Goal: Task Accomplishment & Management: Complete application form

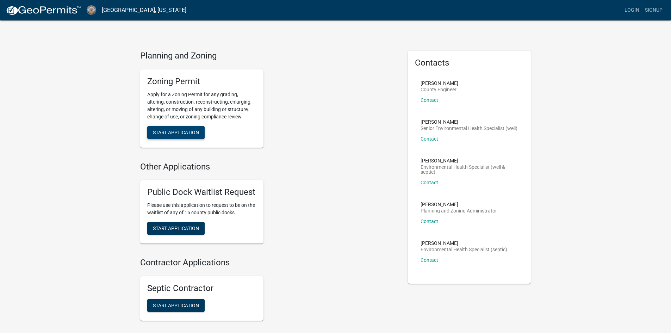
click at [175, 133] on span "Start Application" at bounding box center [176, 132] width 46 height 6
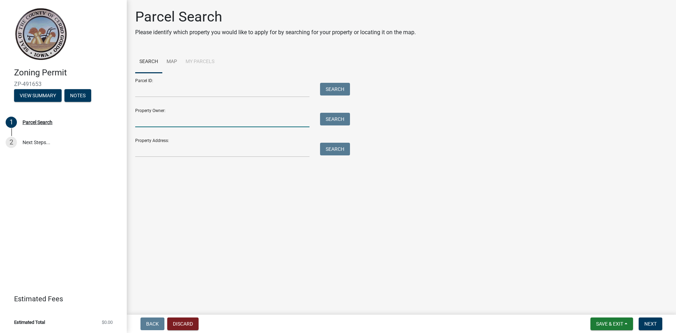
click at [176, 122] on input "Property Owner:" at bounding box center [222, 120] width 174 height 14
type input "steenblock, andrew"
click at [341, 121] on button "Search" at bounding box center [335, 119] width 30 height 13
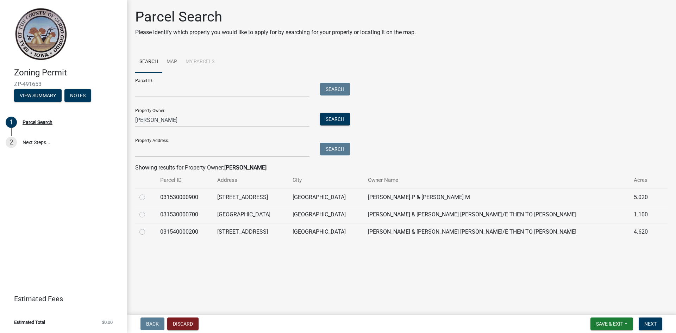
click at [148, 193] on label at bounding box center [148, 193] width 0 height 0
click at [148, 198] on input "radio" at bounding box center [150, 195] width 5 height 5
radio input "true"
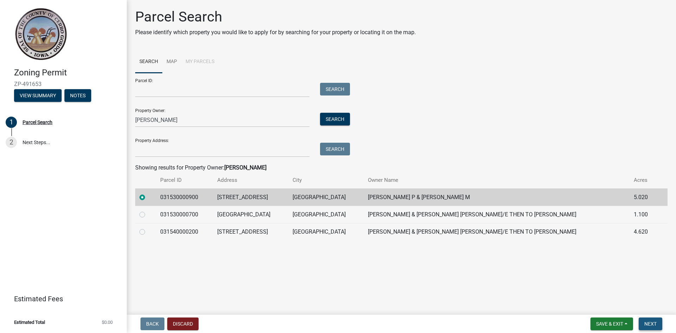
click at [658, 327] on button "Next" at bounding box center [651, 323] width 24 height 13
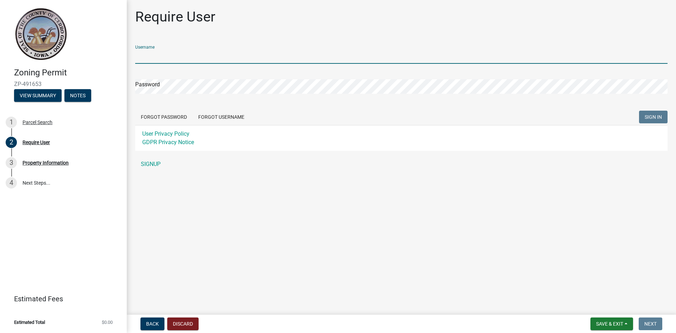
click at [162, 58] on input "Username" at bounding box center [401, 56] width 533 height 14
click at [153, 161] on div "Username Password Forgot Password Forgot Username SIGN IN User Privacy Policy G…" at bounding box center [401, 105] width 533 height 132
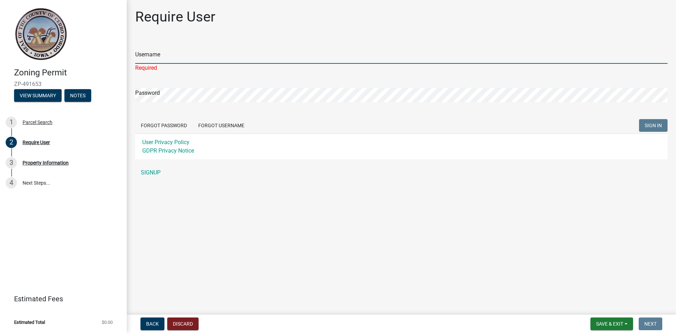
click at [167, 57] on input "Username" at bounding box center [401, 56] width 533 height 14
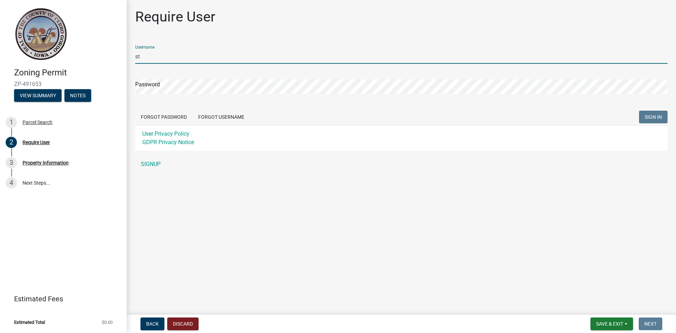
type input "s"
type input "asteenblock"
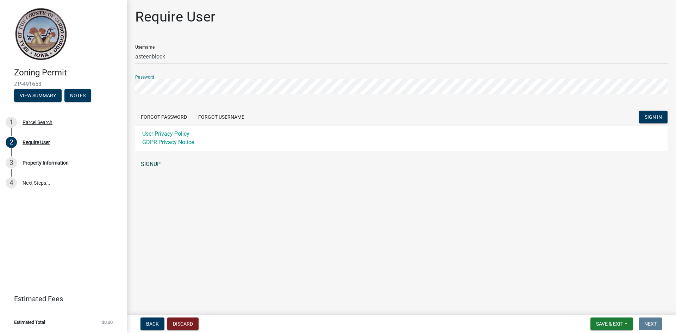
click at [153, 168] on link "SIGNUP" at bounding box center [401, 164] width 533 height 14
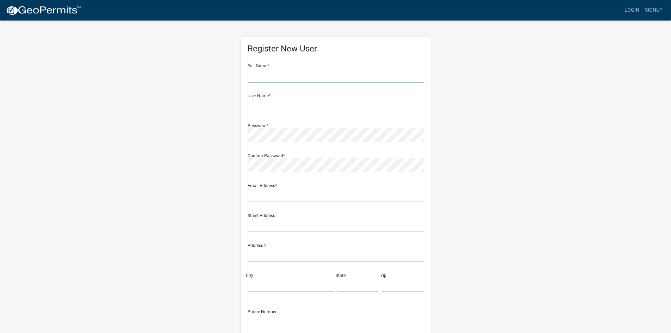
click at [269, 77] on input "text" at bounding box center [336, 75] width 176 height 14
type input "Andrew Steenblock"
type input "asteenblock"
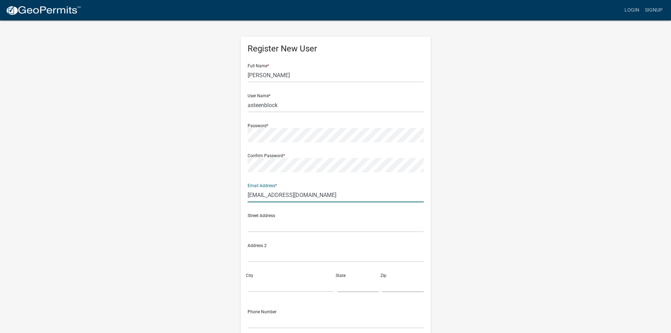
type input "steemer61@gmail.com"
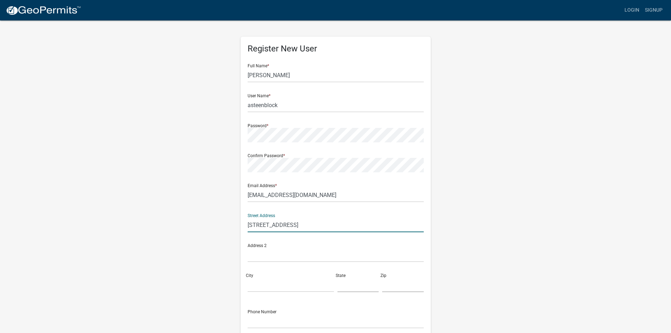
type input "16432 310th St"
type input "Mason City"
type input "IA"
type input "50401"
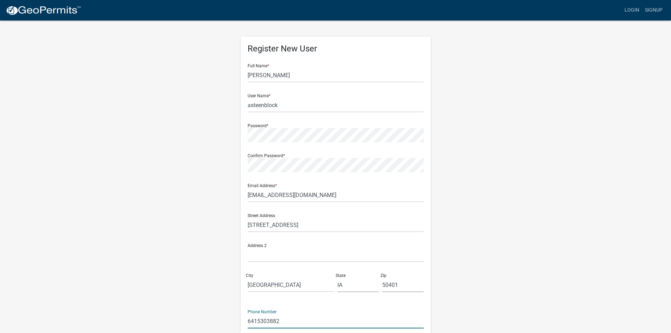
scroll to position [64, 0]
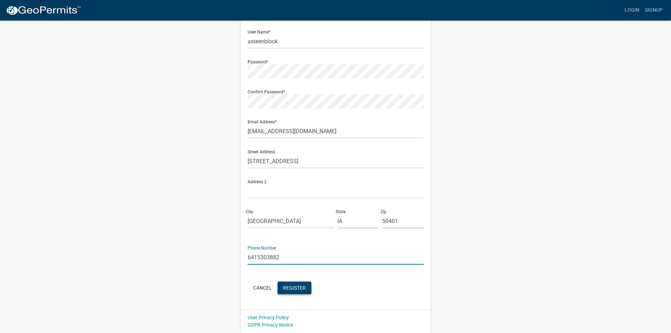
type input "6415303882"
click at [294, 288] on span "Register" at bounding box center [294, 288] width 23 height 6
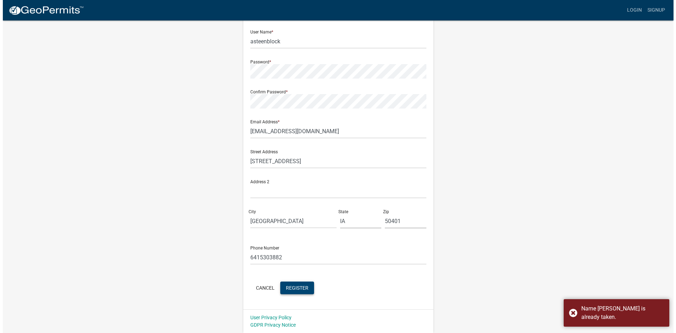
scroll to position [0, 0]
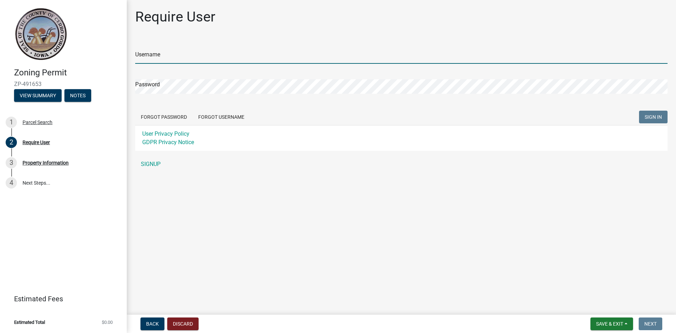
click at [169, 56] on input "Username" at bounding box center [401, 56] width 533 height 14
type input "asteenblock"
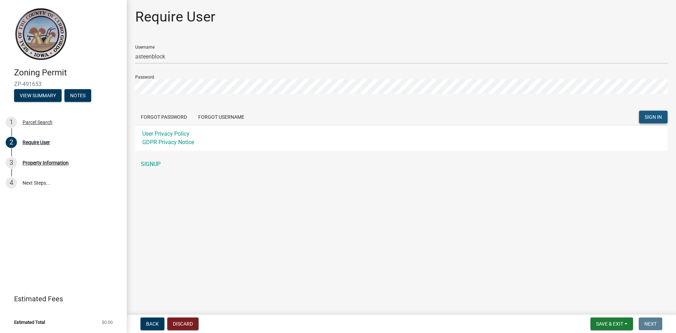
click at [654, 120] on button "SIGN IN" at bounding box center [653, 117] width 29 height 13
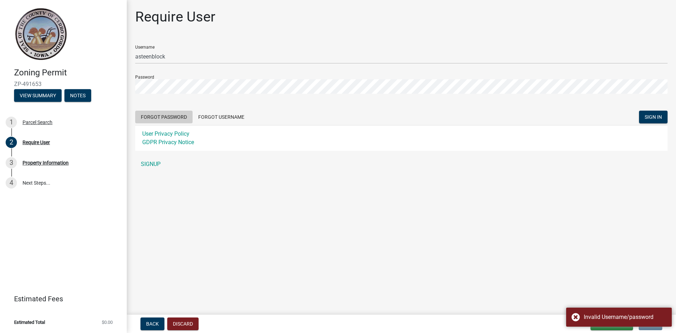
click at [157, 115] on button "Forgot Password" at bounding box center [163, 117] width 57 height 13
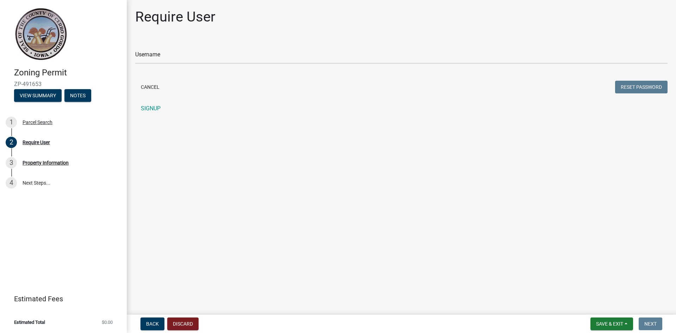
drag, startPoint x: 264, startPoint y: 155, endPoint x: 246, endPoint y: 141, distance: 22.9
click at [264, 155] on main "Require User Username Cancel Reset Password SIGNUP" at bounding box center [402, 156] width 550 height 312
click at [169, 70] on form "Username Cancel Reset Password" at bounding box center [401, 67] width 533 height 56
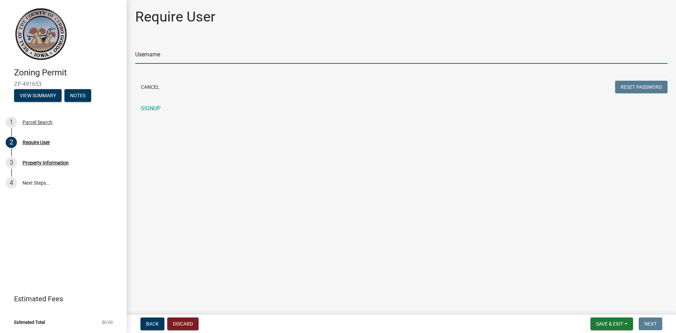
click at [165, 60] on input "Username" at bounding box center [401, 56] width 533 height 14
type input "asteenblock"
click at [643, 89] on button "Reset Password" at bounding box center [641, 87] width 52 height 13
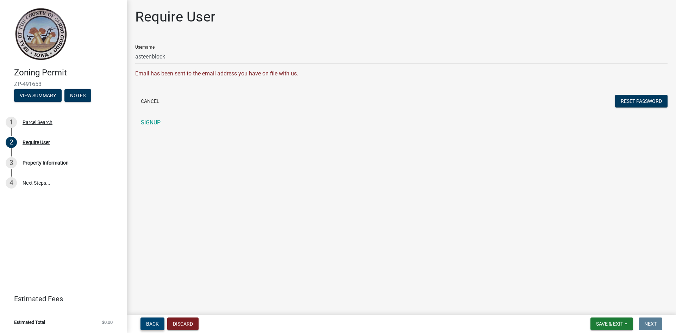
click at [153, 325] on span "Back" at bounding box center [152, 324] width 13 height 6
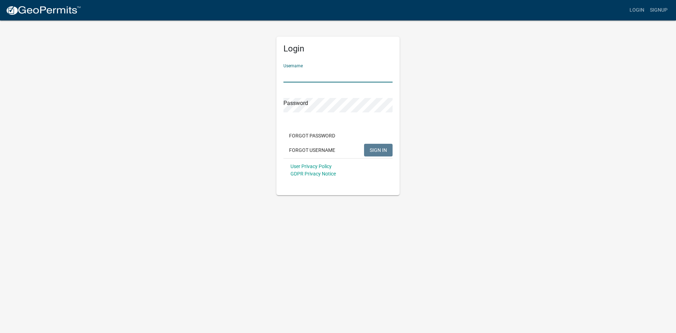
click at [307, 75] on input "Username" at bounding box center [338, 75] width 109 height 14
type input "asteenblock"
click at [383, 149] on span "SIGN IN" at bounding box center [378, 150] width 17 height 6
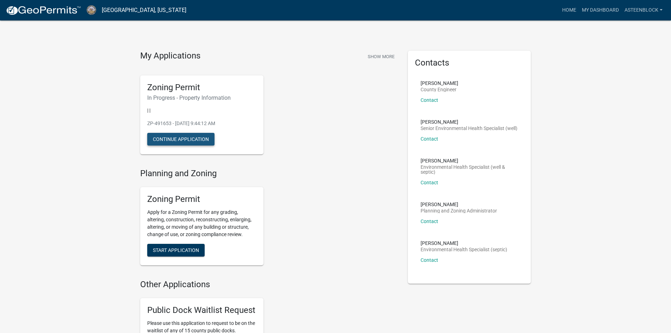
click at [176, 143] on button "Continue Application" at bounding box center [180, 139] width 67 height 13
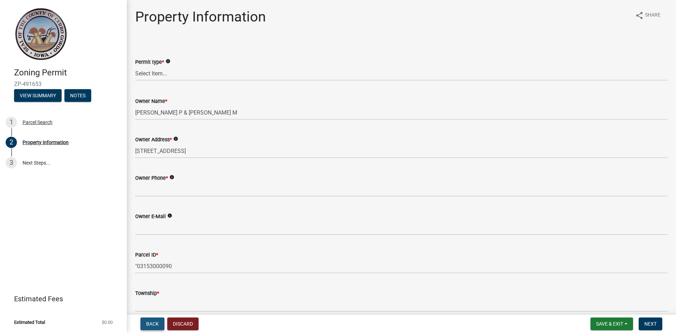
click at [149, 323] on span "Back" at bounding box center [152, 324] width 13 height 6
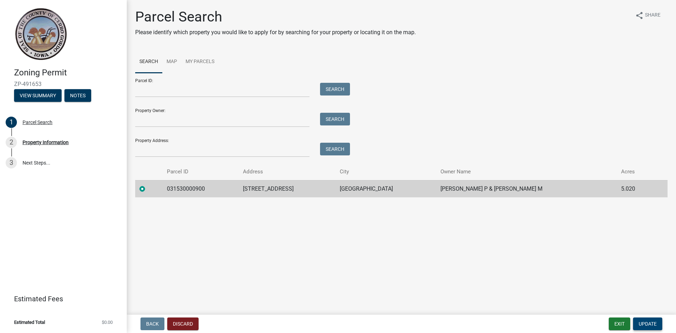
click at [647, 322] on span "Update" at bounding box center [648, 324] width 18 height 6
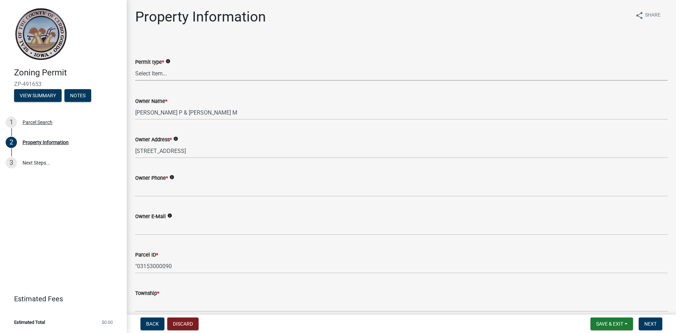
click at [159, 79] on select "Select Item... New Request Permit Renewal" at bounding box center [401, 73] width 533 height 14
click at [135, 66] on select "Select Item... New Request Permit Renewal" at bounding box center [401, 73] width 533 height 14
select select "7a5a2478-5b3b-459e-a372-388ca56f6284"
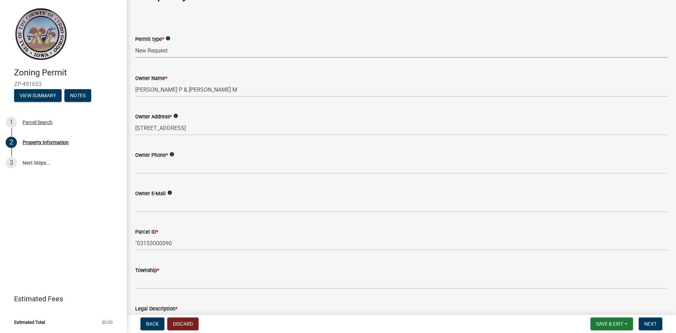
scroll to position [35, 0]
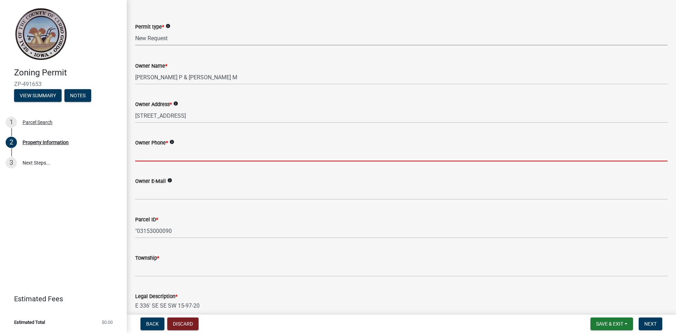
click at [171, 154] on input "Owner Phone *" at bounding box center [401, 154] width 533 height 14
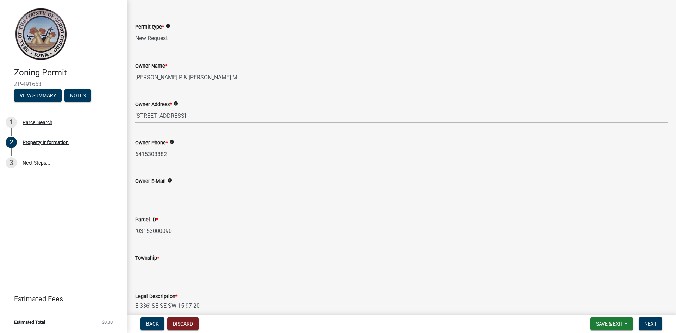
type input "6415303882"
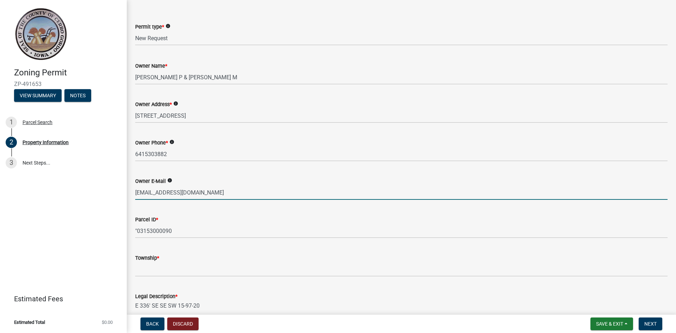
type input "steemer61@gmail.com"
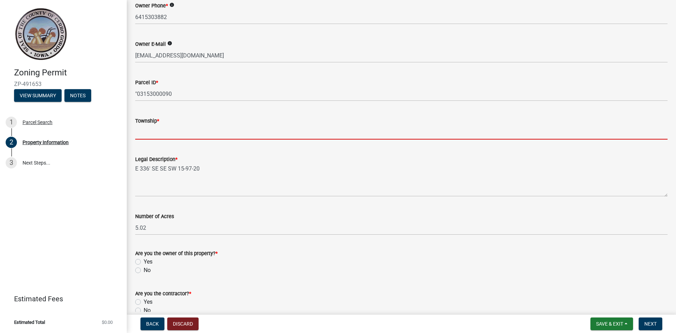
scroll to position [176, 0]
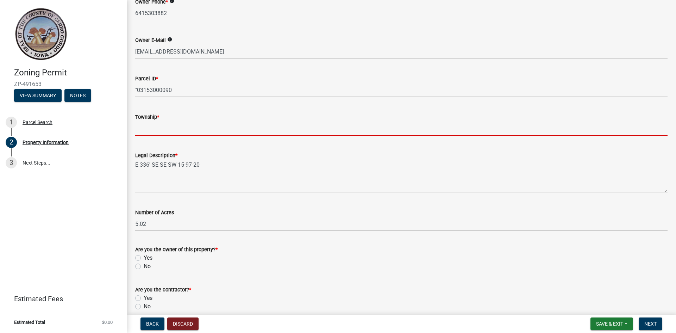
click at [209, 125] on input "Township *" at bounding box center [401, 128] width 533 height 14
click at [190, 130] on input "Township *" at bounding box center [401, 128] width 533 height 14
click at [236, 72] on div "Parcel ID * "03153000090" at bounding box center [401, 80] width 533 height 33
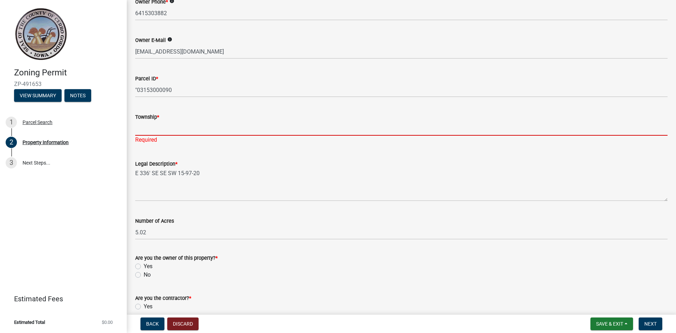
click at [162, 126] on input "Township *" at bounding box center [401, 128] width 533 height 14
type input "Mason City"
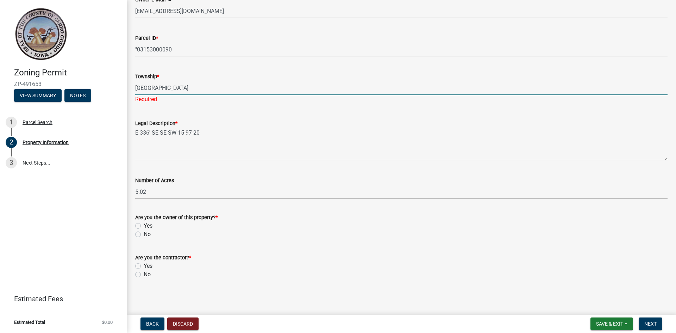
scroll to position [217, 0]
click at [144, 224] on label "Yes" at bounding box center [148, 225] width 9 height 8
click at [144, 224] on input "Yes" at bounding box center [146, 223] width 5 height 5
radio input "true"
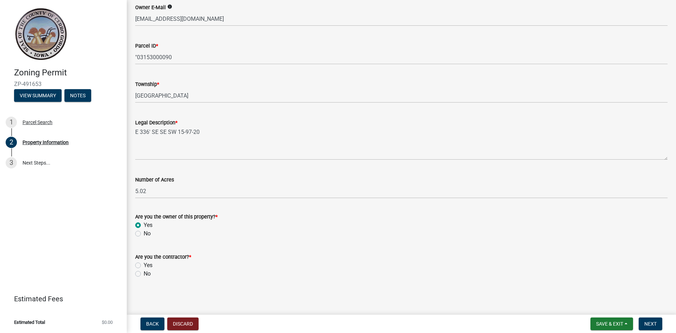
click at [144, 273] on label "No" at bounding box center [147, 273] width 7 height 8
click at [144, 273] on input "No" at bounding box center [146, 271] width 5 height 5
radio input "true"
click at [144, 273] on label "No" at bounding box center [147, 273] width 7 height 8
click at [144, 273] on input "No" at bounding box center [146, 271] width 5 height 5
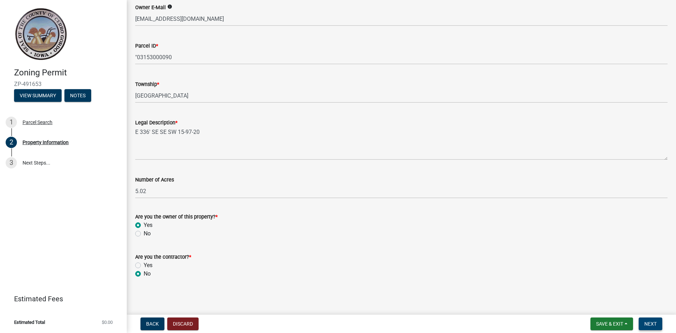
click at [655, 324] on span "Next" at bounding box center [651, 324] width 12 height 6
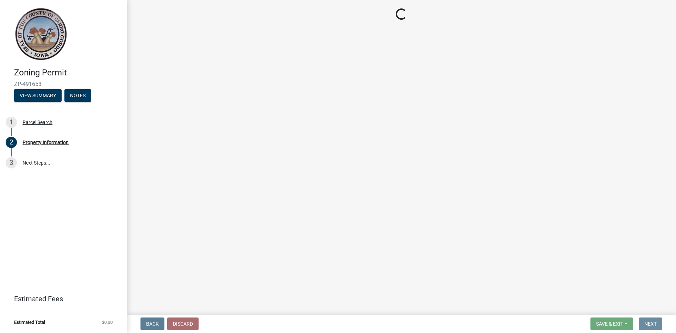
scroll to position [0, 0]
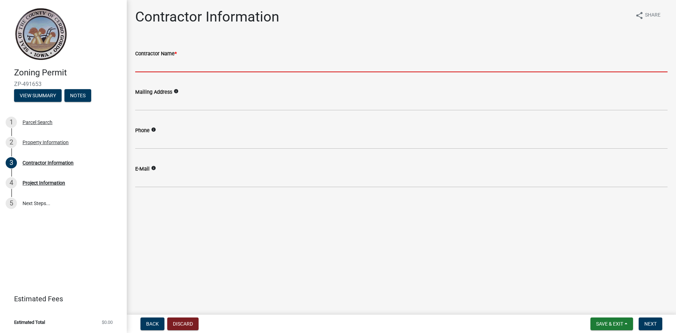
click at [164, 66] on input "Contractor Name *" at bounding box center [401, 65] width 533 height 14
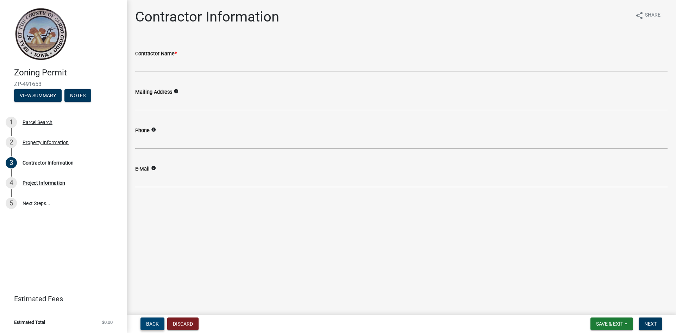
click at [156, 318] on button "Back" at bounding box center [153, 323] width 24 height 13
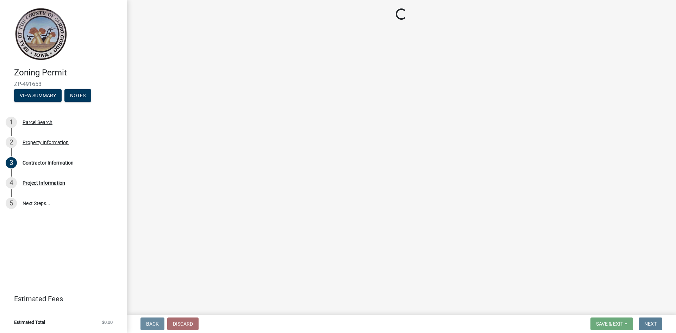
select select "7a5a2478-5b3b-459e-a372-388ca56f6284"
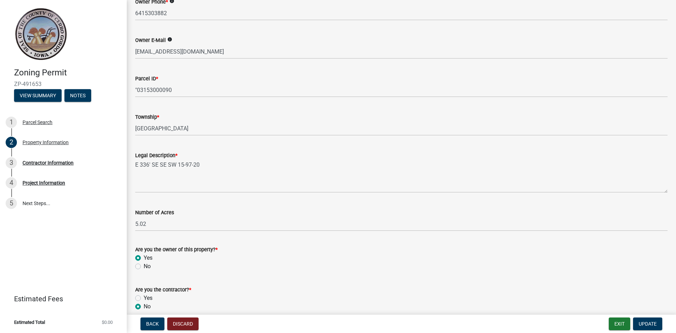
scroll to position [209, 0]
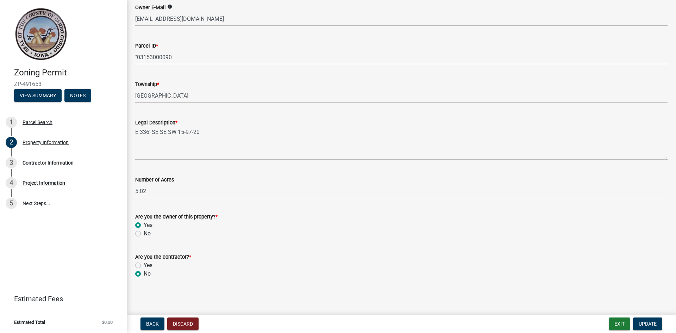
click at [144, 265] on label "Yes" at bounding box center [148, 265] width 9 height 8
click at [144, 265] on input "Yes" at bounding box center [146, 263] width 5 height 5
radio input "true"
click at [651, 322] on span "Update" at bounding box center [648, 324] width 18 height 6
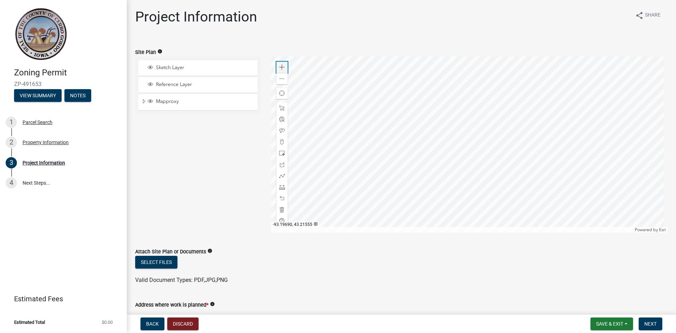
click at [280, 67] on span at bounding box center [282, 67] width 6 height 6
click at [280, 68] on span at bounding box center [282, 67] width 6 height 6
click at [477, 86] on div at bounding box center [469, 144] width 397 height 176
click at [479, 80] on div at bounding box center [469, 144] width 397 height 176
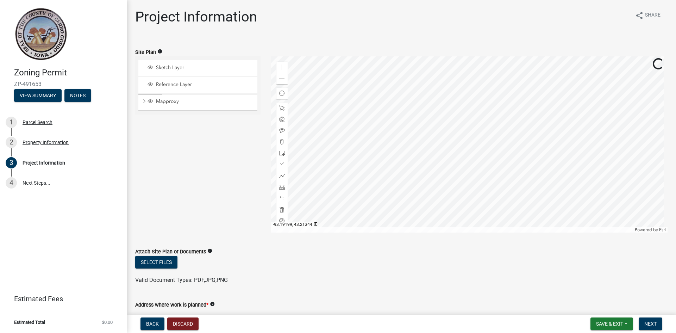
click at [462, 149] on div at bounding box center [469, 144] width 397 height 176
click at [281, 64] on span at bounding box center [282, 67] width 6 height 6
click at [502, 190] on div at bounding box center [469, 144] width 397 height 176
click at [448, 173] on div at bounding box center [469, 144] width 397 height 176
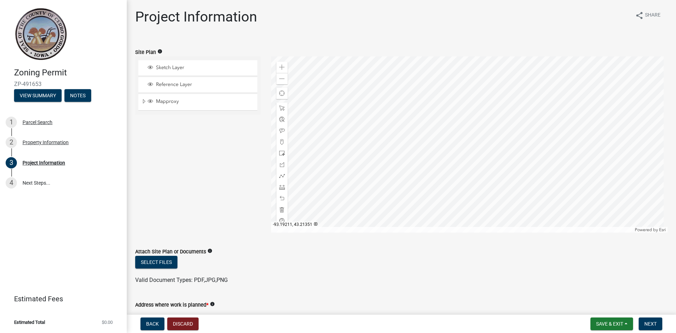
click at [424, 176] on div at bounding box center [469, 144] width 397 height 176
click at [374, 142] on div at bounding box center [469, 144] width 397 height 176
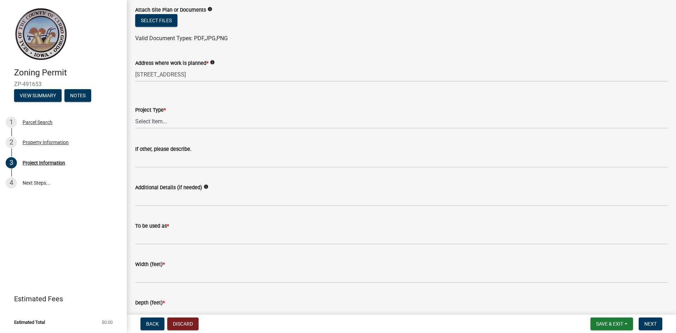
scroll to position [247, 0]
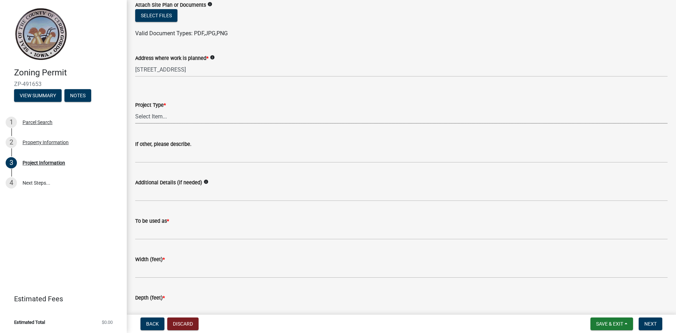
click at [162, 118] on select "Select Item... Dwelling Dwelling addition Accessory building Accessory building…" at bounding box center [401, 116] width 533 height 14
click at [135, 109] on select "Select Item... Dwelling Dwelling addition Accessory building Accessory building…" at bounding box center [401, 116] width 533 height 14
select select "1a43a7aa-d144-4ddb-a33d-c7fc44a93f14"
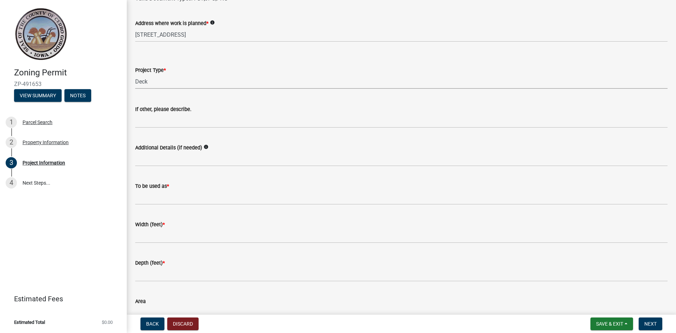
scroll to position [282, 0]
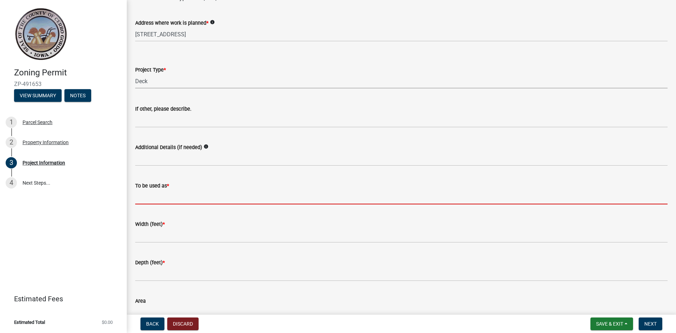
click at [178, 201] on input "To be used as *" at bounding box center [401, 197] width 533 height 14
type input "D"
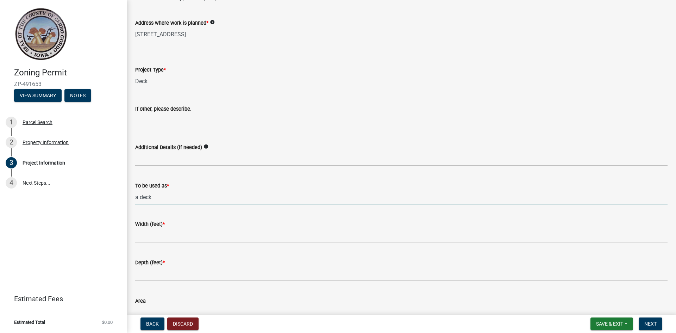
type input "a deck"
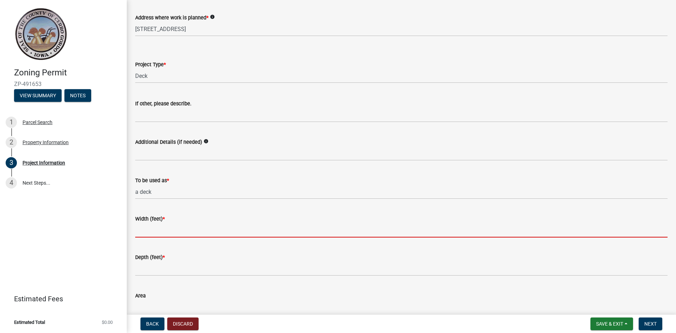
scroll to position [317, 0]
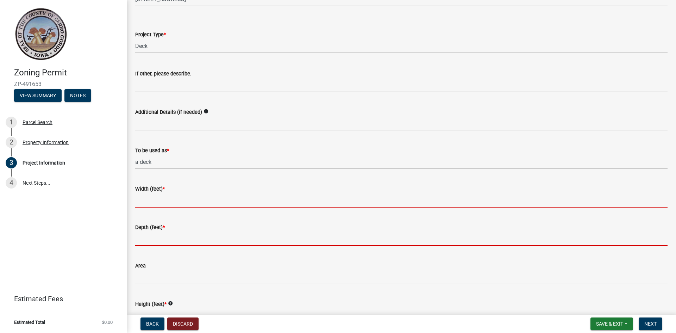
click at [168, 238] on form "Depth (feet) *" at bounding box center [401, 234] width 533 height 23
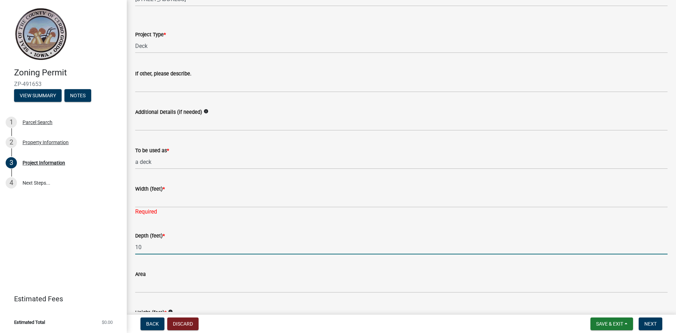
type input "10"
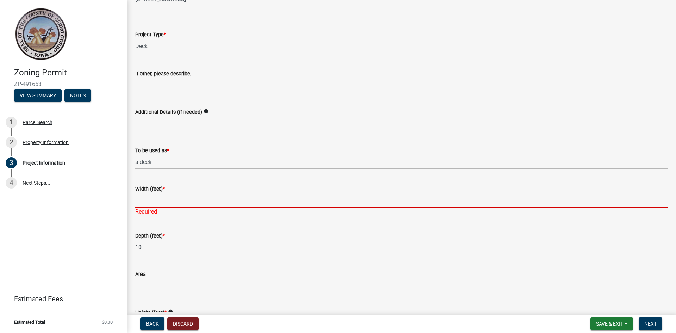
click at [150, 198] on input "Width (feet) *" at bounding box center [401, 200] width 533 height 14
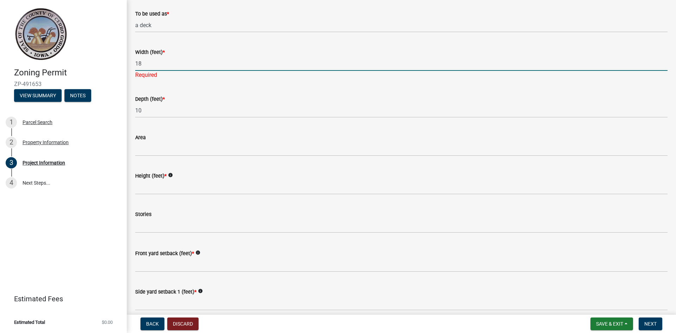
scroll to position [458, 0]
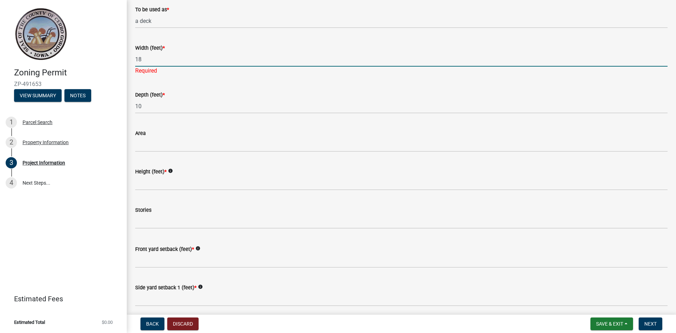
type input "18"
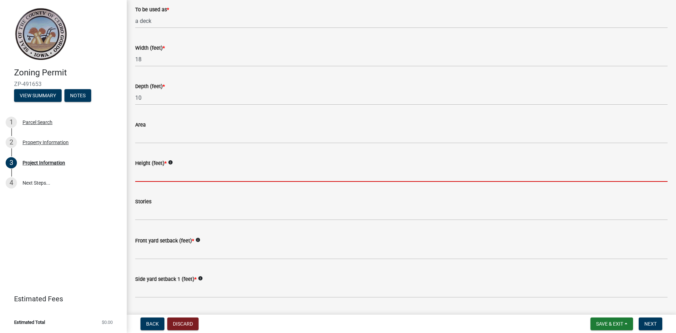
click at [166, 183] on wm-data-entity-input "Height (feet) * info" at bounding box center [401, 168] width 533 height 38
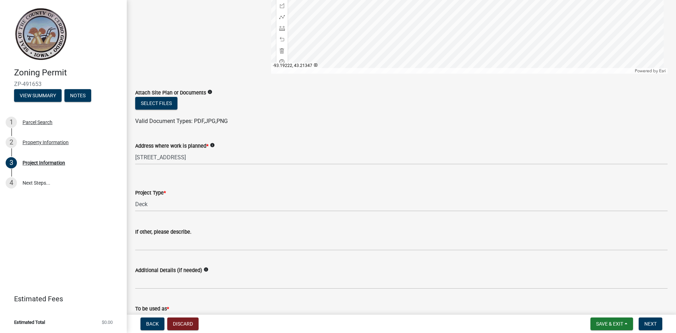
scroll to position [0, 0]
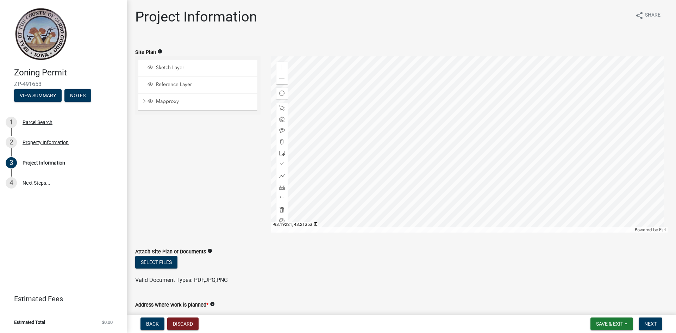
type input "3"
click at [166, 69] on span "Sketch Layer" at bounding box center [204, 67] width 101 height 6
click at [157, 86] on span "Reference Layer" at bounding box center [204, 84] width 101 height 6
click at [157, 84] on span "Reference Layer" at bounding box center [204, 84] width 101 height 6
click at [151, 66] on span "Layer List" at bounding box center [151, 67] width 6 height 6
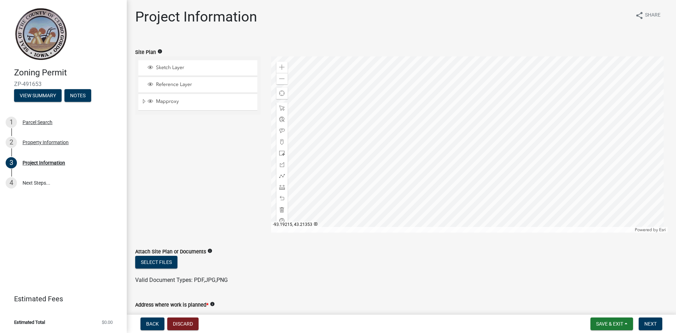
click at [368, 154] on div at bounding box center [469, 144] width 397 height 176
click at [279, 164] on span at bounding box center [282, 165] width 6 height 6
click at [408, 96] on div at bounding box center [469, 144] width 397 height 176
click at [430, 132] on div at bounding box center [469, 144] width 397 height 176
click at [366, 163] on div at bounding box center [469, 144] width 397 height 176
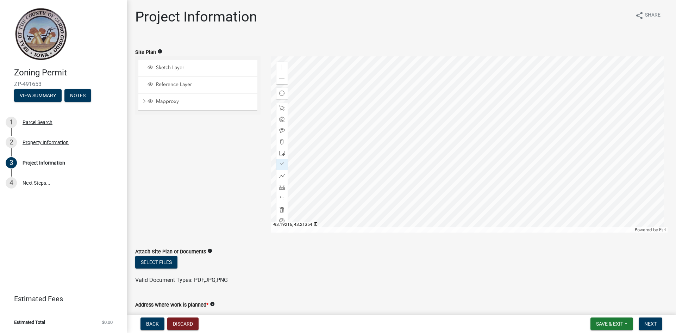
click at [348, 129] on div at bounding box center [469, 144] width 397 height 176
click at [408, 96] on div at bounding box center [469, 144] width 397 height 176
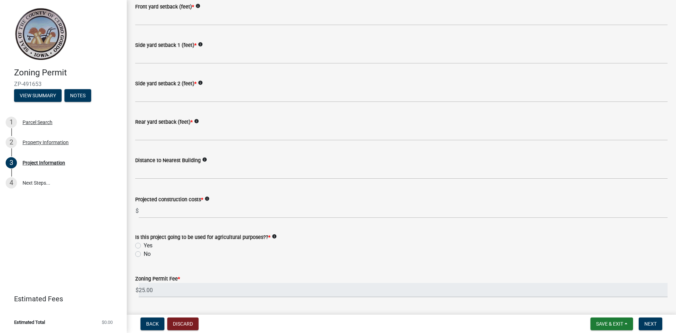
scroll to position [676, 0]
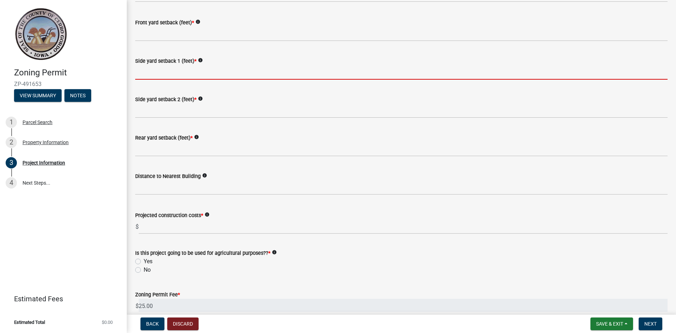
click at [162, 71] on input "Side yard setback 1 (feet) *" at bounding box center [401, 72] width 533 height 14
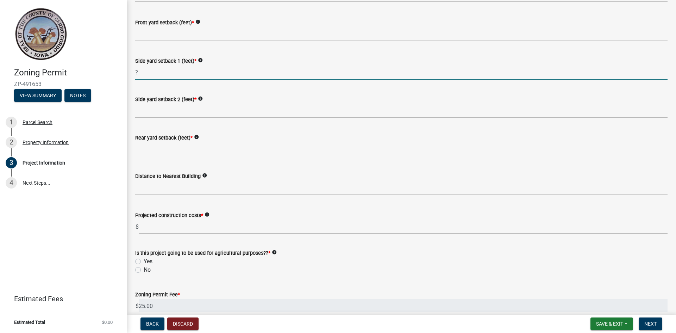
type input "?"
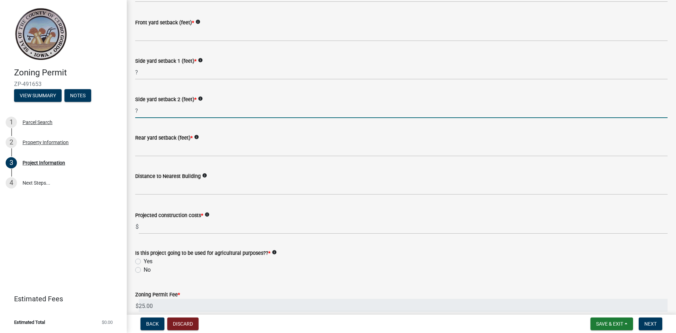
type input "?"
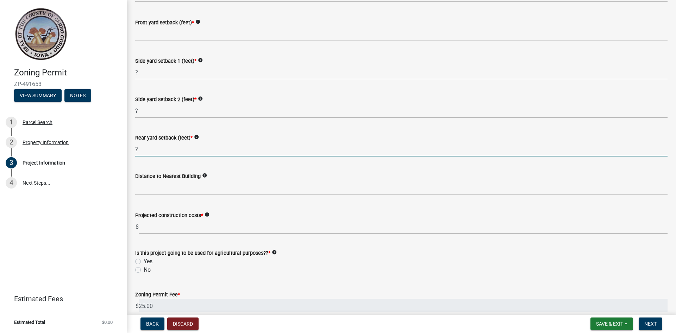
type input "?"
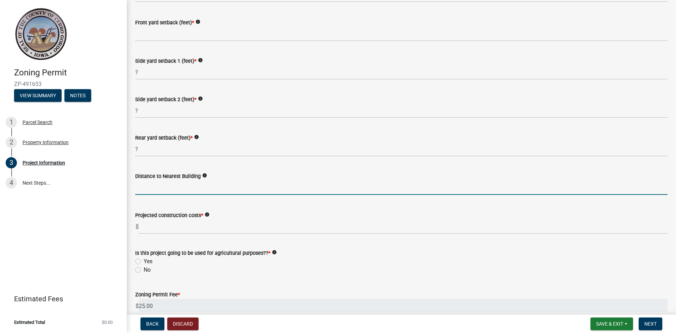
type input "0"
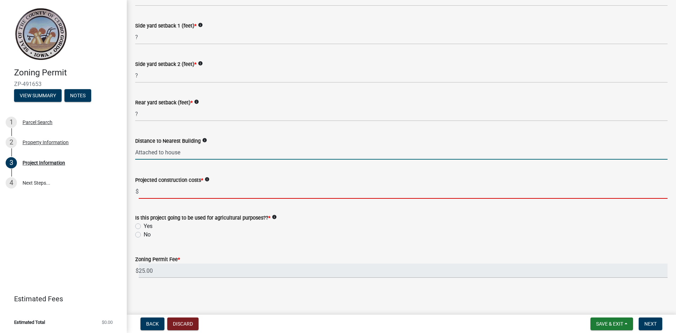
type input "0"
click at [163, 191] on input "text" at bounding box center [403, 191] width 529 height 14
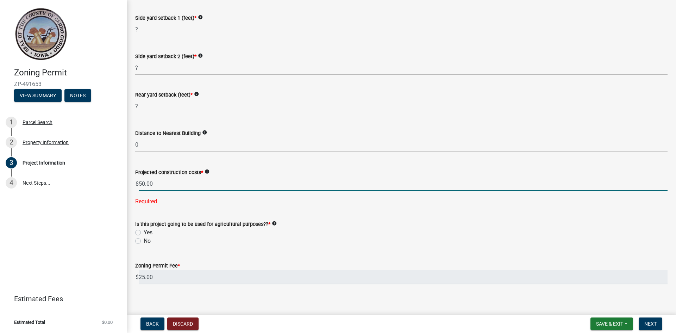
scroll to position [725, 0]
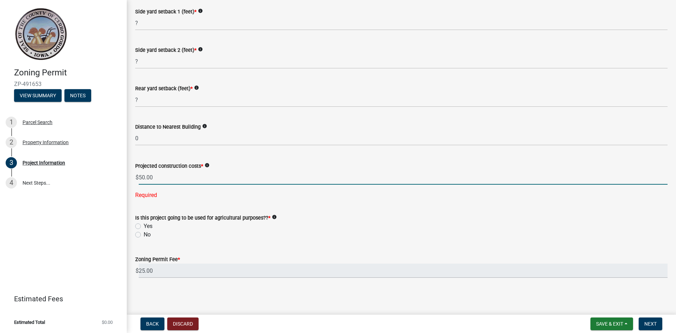
type input "50"
click at [138, 233] on form "Is this project going to be used for agricultural purposes?? * info Yes No" at bounding box center [401, 222] width 533 height 34
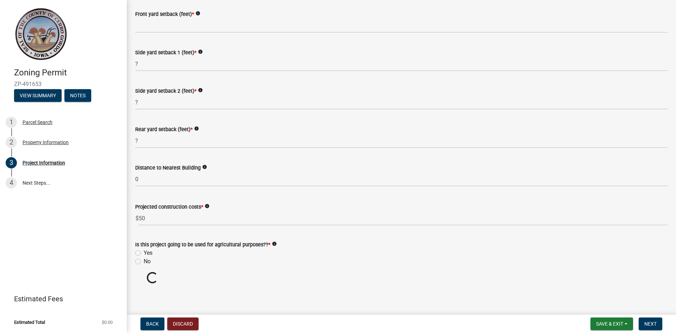
scroll to position [711, 0]
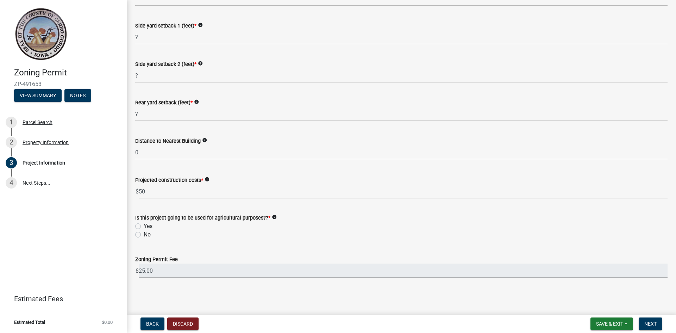
click at [144, 235] on label "No" at bounding box center [147, 234] width 7 height 8
click at [144, 235] on input "No" at bounding box center [146, 232] width 5 height 5
radio input "true"
click at [651, 325] on span "Next" at bounding box center [651, 324] width 12 height 6
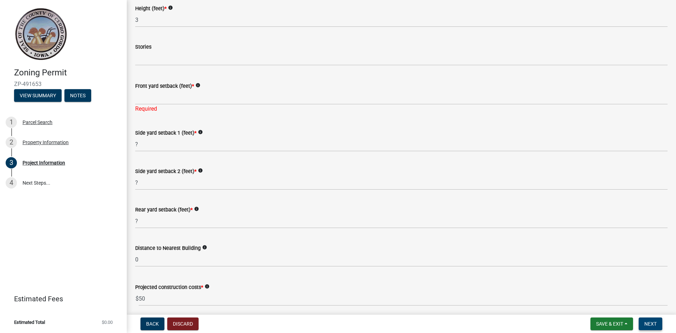
scroll to position [606, 0]
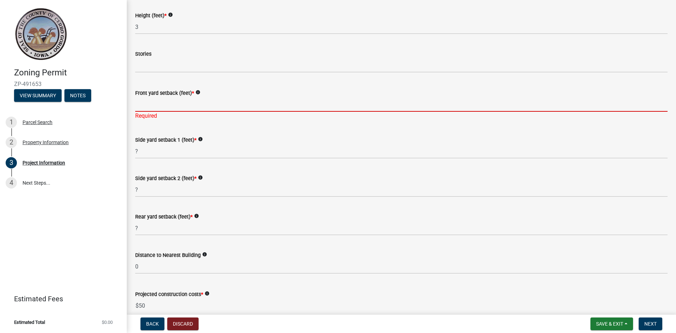
click at [173, 107] on input "Front yard setback (feet) *" at bounding box center [401, 104] width 533 height 14
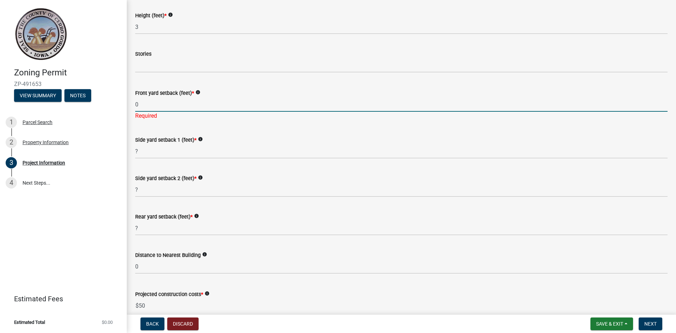
type input "0"
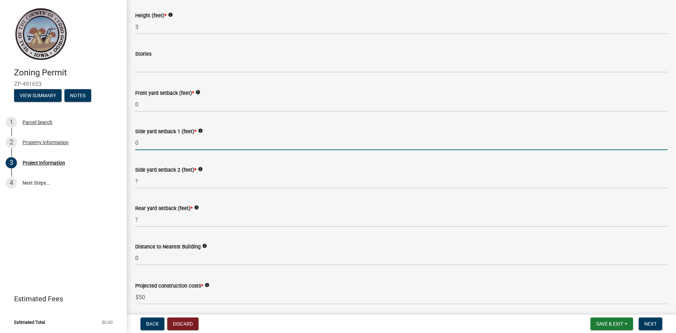
type input "0"
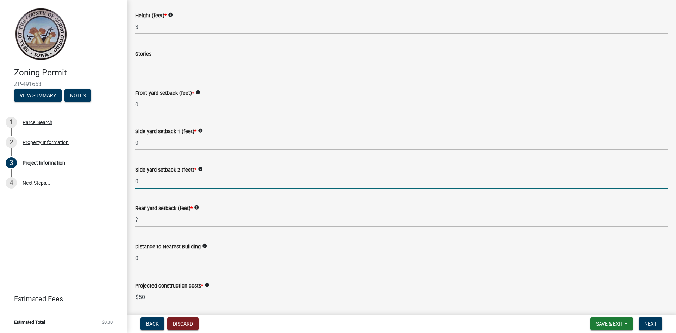
type input "0"
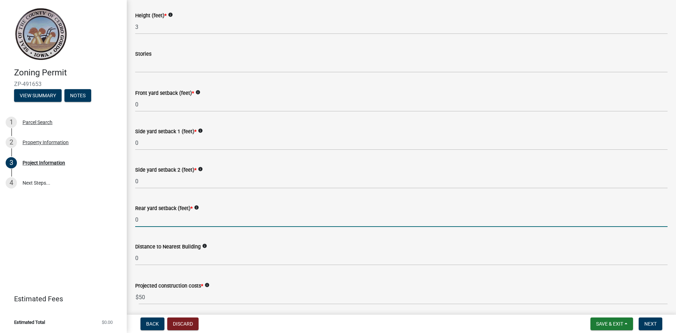
type input "0"
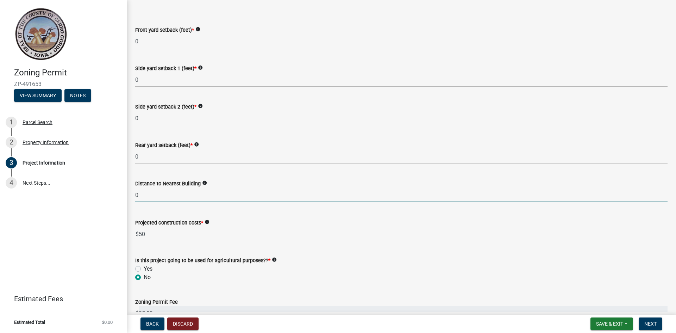
scroll to position [711, 0]
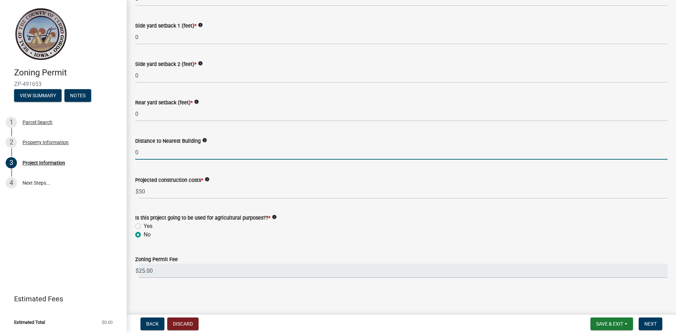
type input "A"
type input "0"
click at [652, 323] on span "Next" at bounding box center [651, 324] width 12 height 6
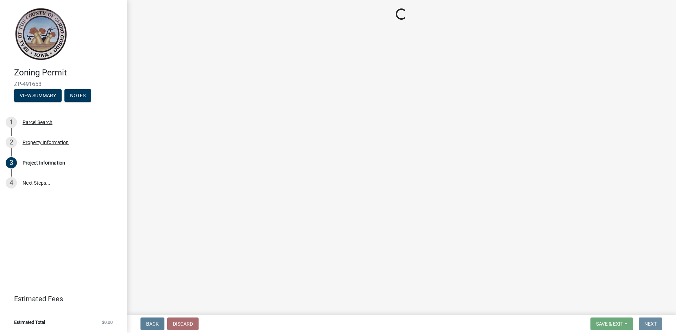
scroll to position [0, 0]
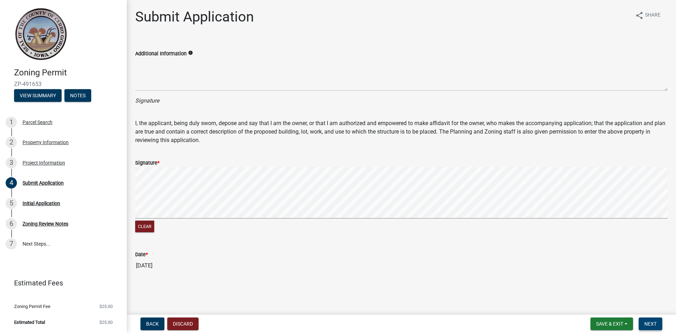
click at [655, 325] on span "Next" at bounding box center [651, 324] width 12 height 6
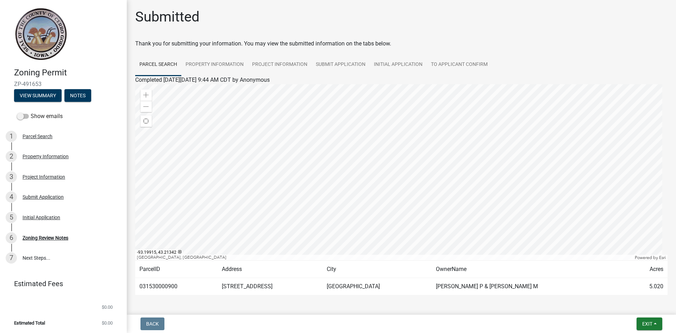
scroll to position [25, 0]
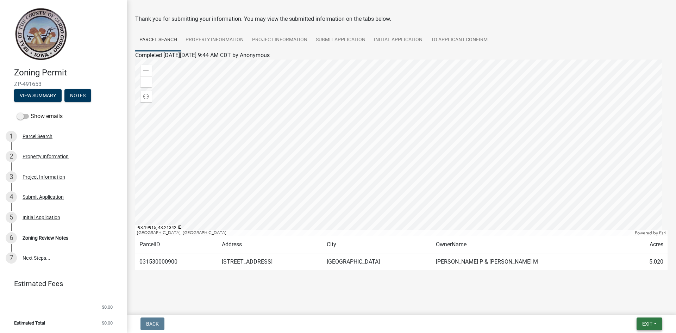
click at [650, 323] on span "Exit" at bounding box center [648, 324] width 10 height 6
click at [626, 308] on button "Save & Exit" at bounding box center [634, 305] width 56 height 17
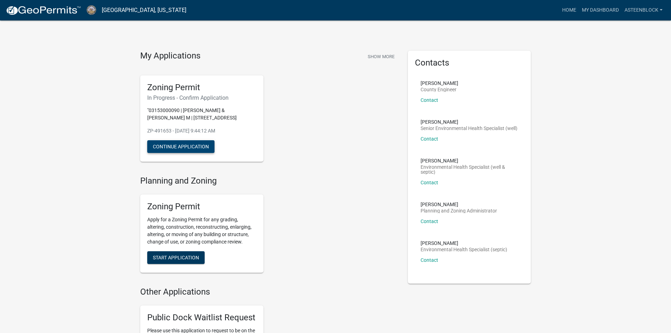
click at [190, 146] on button "Continue Application" at bounding box center [180, 146] width 67 height 13
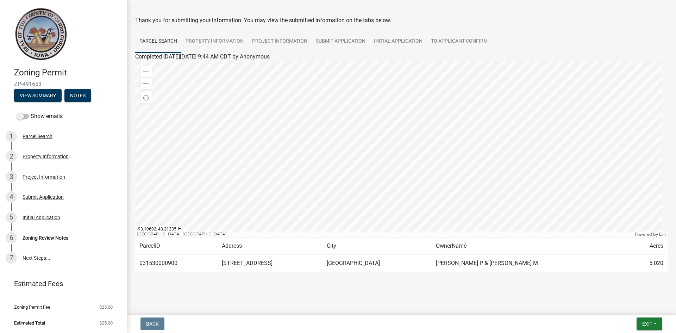
scroll to position [25, 0]
click at [397, 150] on div at bounding box center [401, 148] width 533 height 176
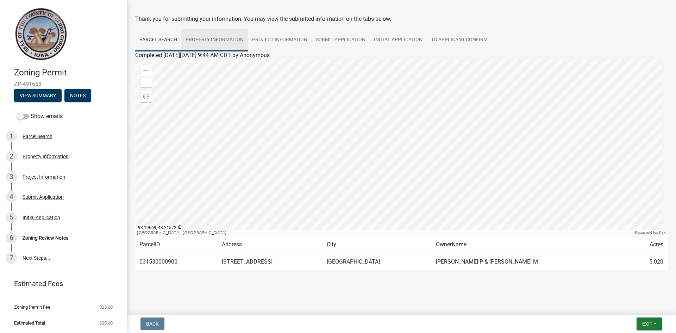
click at [205, 42] on link "Property Information" at bounding box center [214, 40] width 67 height 23
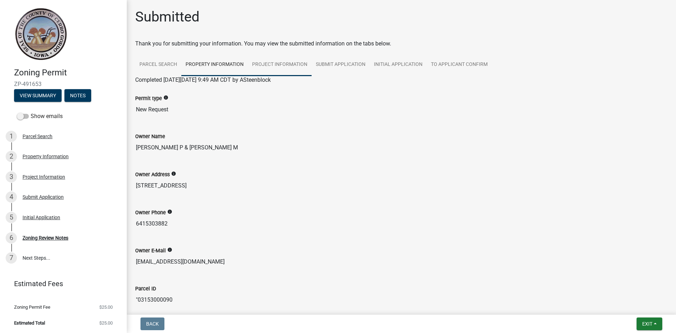
click at [280, 63] on link "Project Information" at bounding box center [280, 65] width 64 height 23
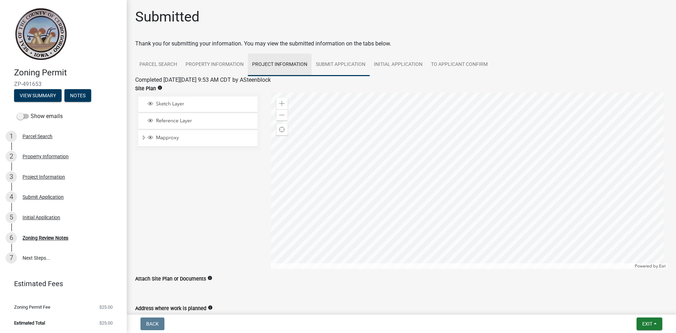
click at [350, 61] on link "Submit Application" at bounding box center [341, 65] width 58 height 23
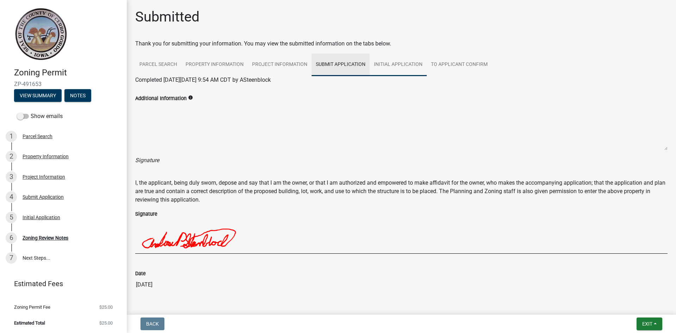
click at [393, 65] on link "Initial Application" at bounding box center [398, 65] width 57 height 23
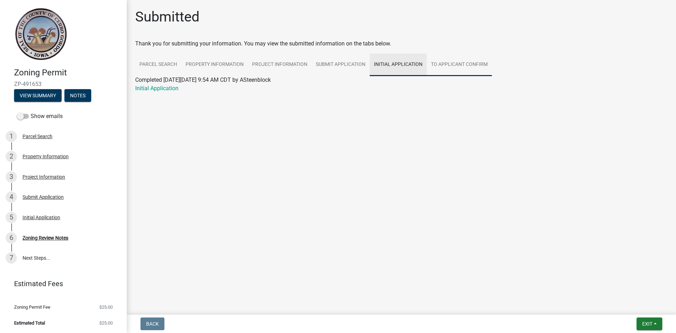
click at [458, 67] on link "To Applicant Confirm" at bounding box center [459, 65] width 65 height 23
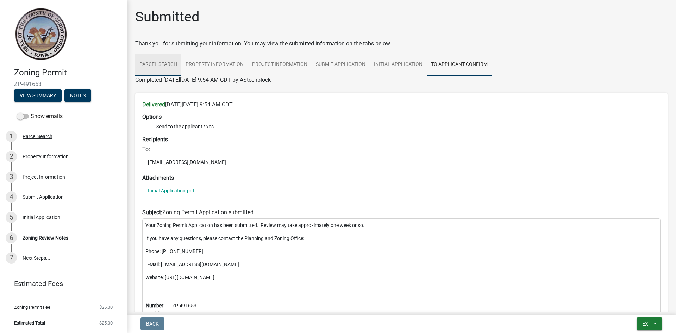
click at [162, 66] on link "Parcel Search" at bounding box center [158, 65] width 46 height 23
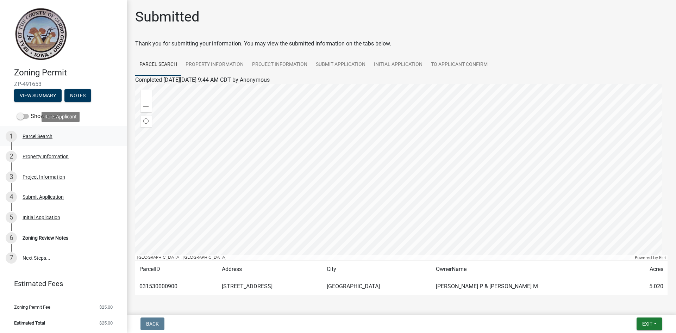
scroll to position [1, 0]
click at [35, 256] on link "7 Next Steps..." at bounding box center [63, 257] width 127 height 20
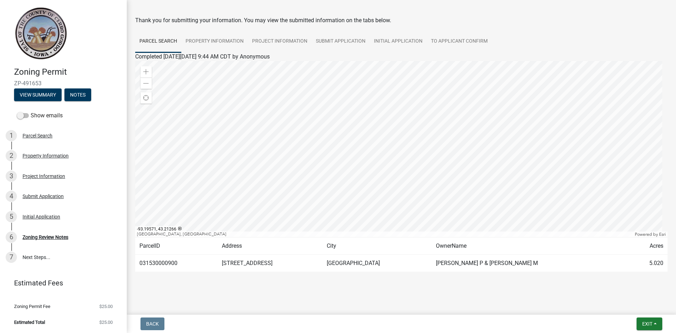
scroll to position [25, 0]
click at [397, 168] on div at bounding box center [401, 148] width 533 height 176
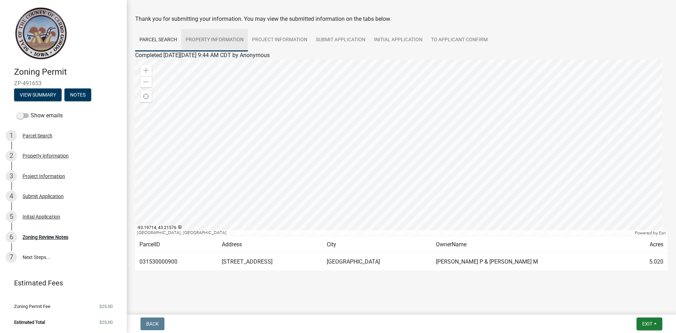
click at [217, 36] on link "Property Information" at bounding box center [214, 40] width 67 height 23
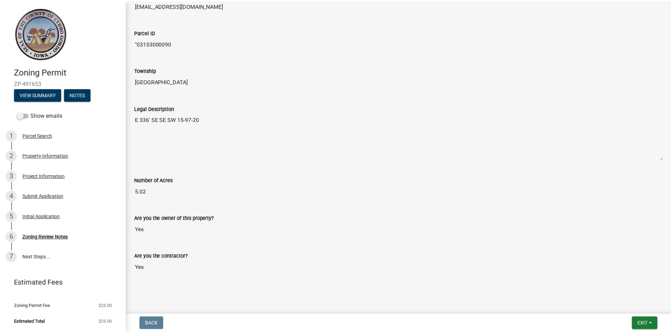
scroll to position [261, 0]
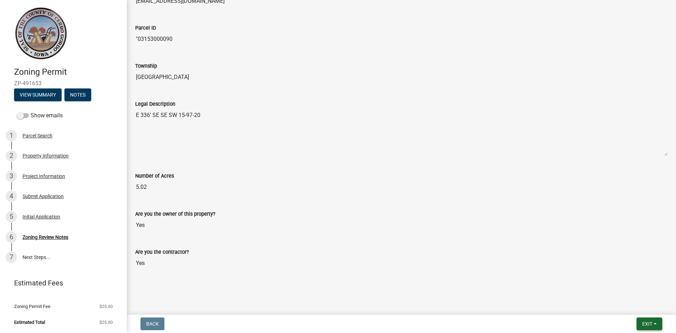
click at [658, 323] on button "Exit" at bounding box center [650, 323] width 26 height 13
click at [631, 305] on button "Save & Exit" at bounding box center [634, 305] width 56 height 17
